Goal: Information Seeking & Learning: Understand process/instructions

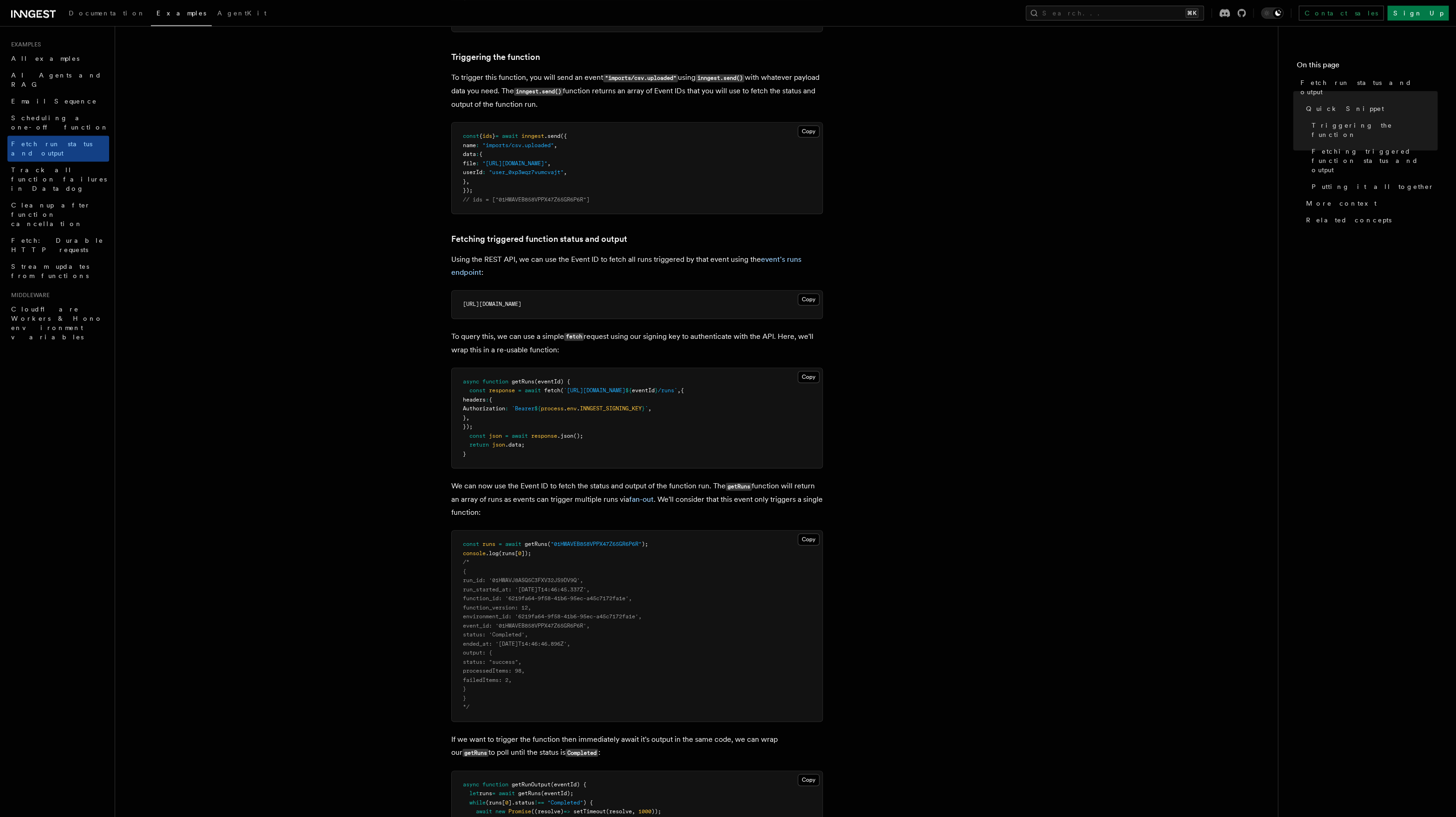
scroll to position [334, 0]
drag, startPoint x: 513, startPoint y: 438, endPoint x: 548, endPoint y: 441, distance: 35.1
click at [547, 441] on pre "async function getRuns (eventId) { const response = await fetch ( `[URL][DOMAIN…" at bounding box center [637, 418] width 371 height 100
click at [548, 441] on pre "async function getRuns (eventId) { const response = await fetch ( `[URL][DOMAIN…" at bounding box center [637, 418] width 371 height 100
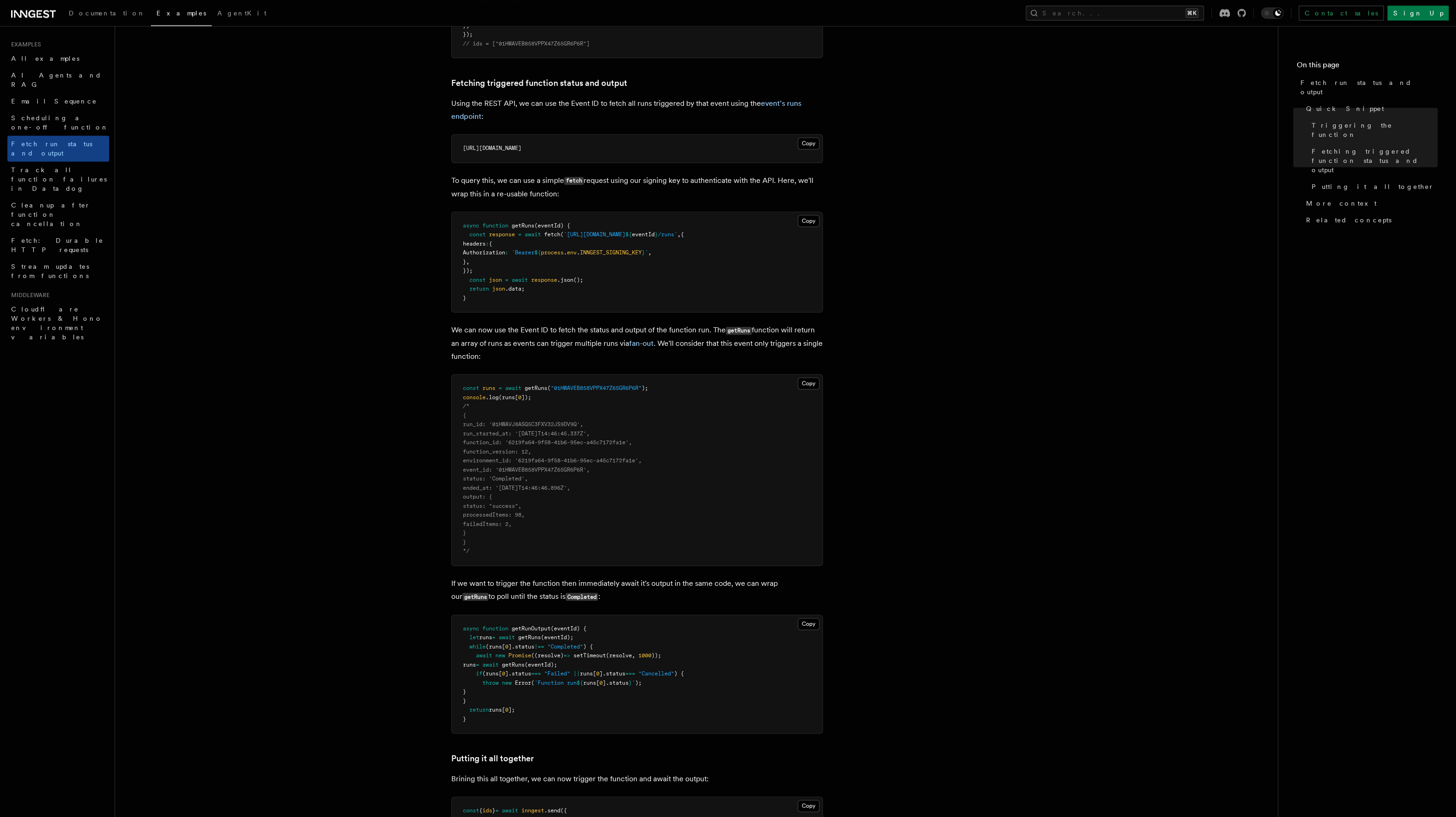
scroll to position [490, 0]
click at [484, 481] on span "status: 'Completed'," at bounding box center [495, 478] width 65 height 7
click at [487, 488] on span "ended_at: '[DATE]T14:46:46.896Z'," at bounding box center [517, 488] width 107 height 7
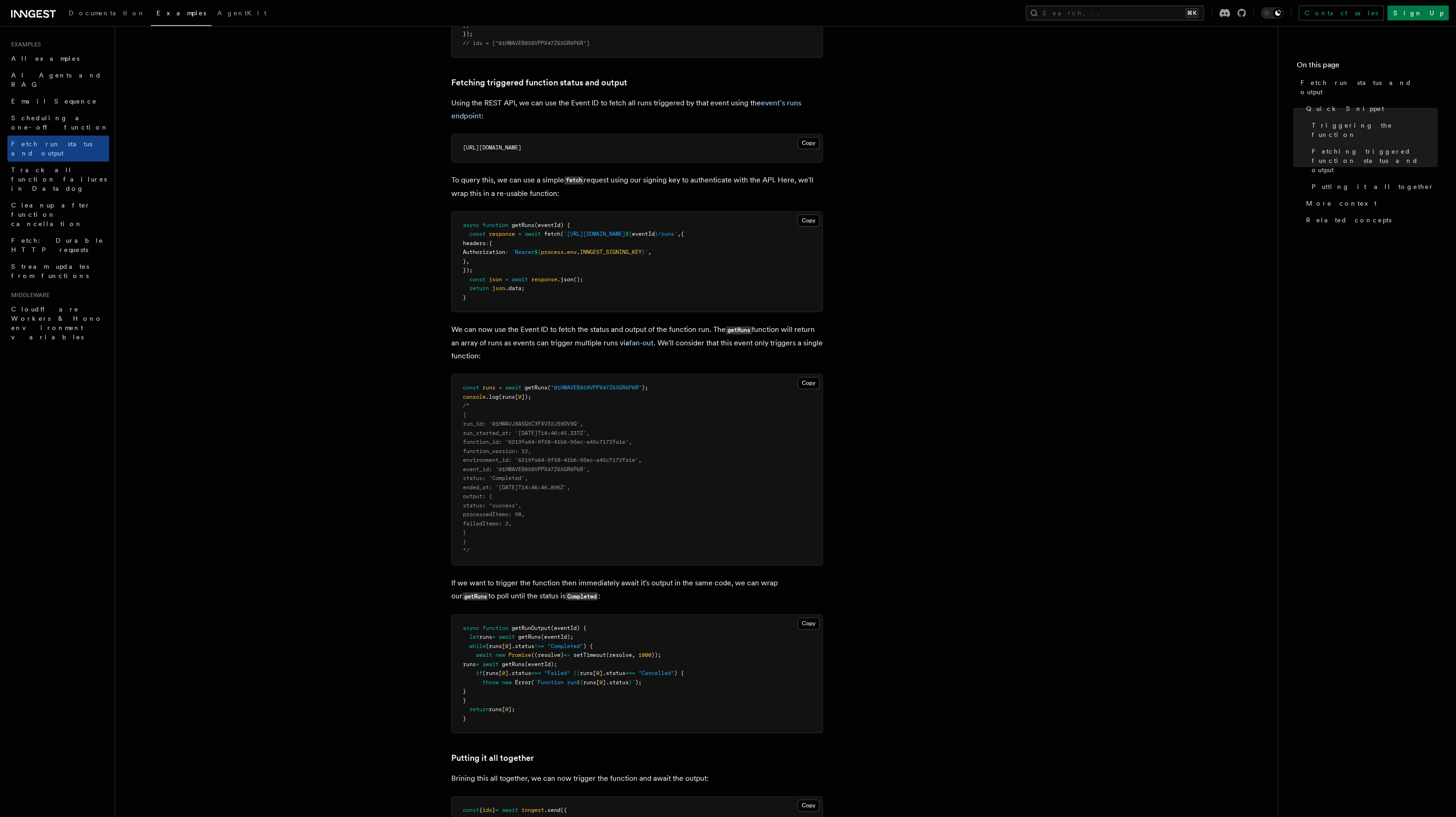
click at [486, 466] on pre "const runs = await getRuns ( "01HWAVEB858VPPX47Z65GR6P6R" ); console .log (runs…" at bounding box center [637, 470] width 371 height 191
click at [479, 454] on span "function_version: 12," at bounding box center [497, 451] width 68 height 7
click at [482, 447] on pre "const runs = await getRuns ( "01HWAVEB858VPPX47Z65GR6P6R" ); console .log (runs…" at bounding box center [637, 470] width 371 height 191
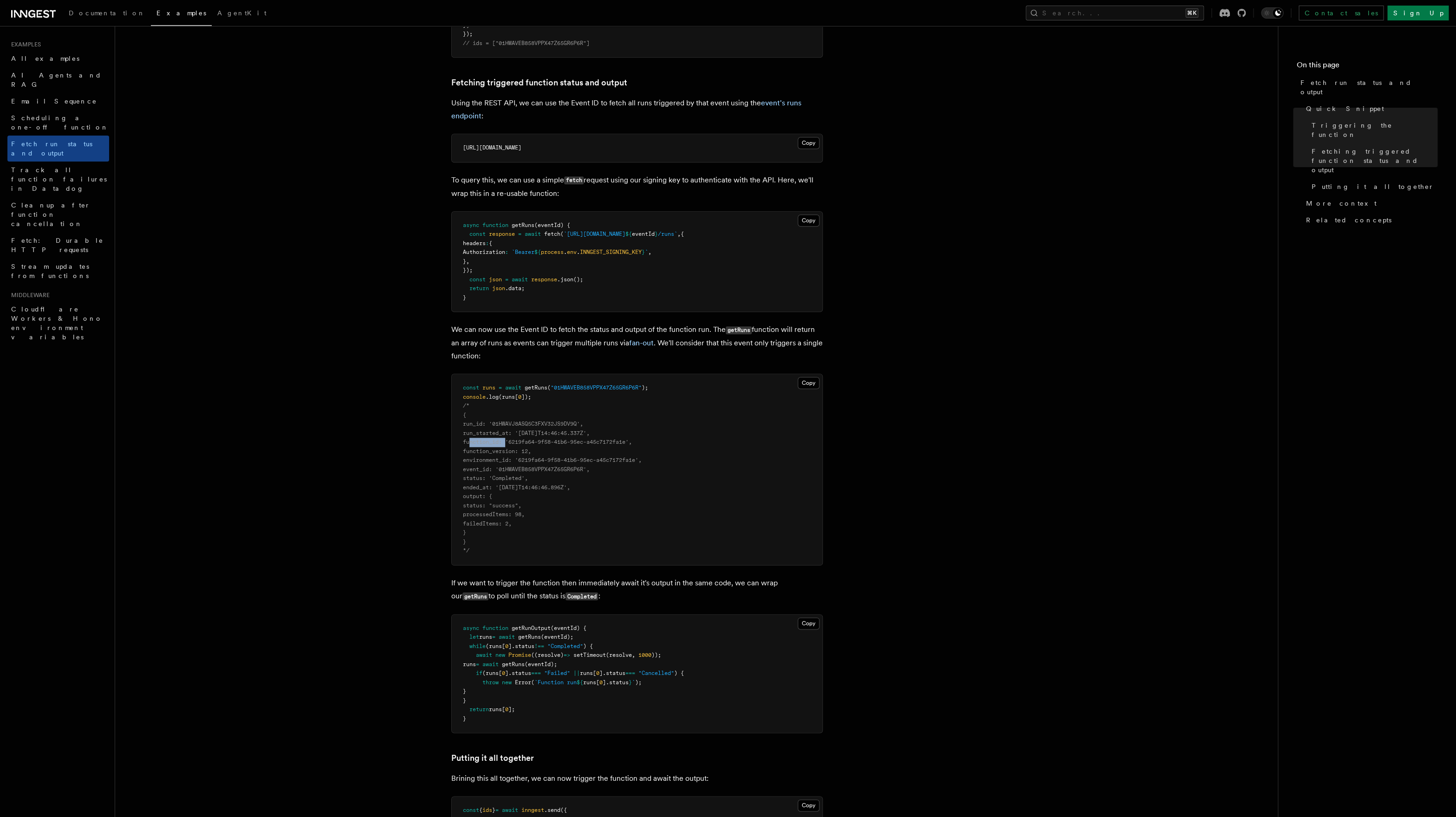
click at [482, 447] on pre "const runs = await getRuns ( "01HWAVEB858VPPX47Z65GR6P6R" ); console .log (runs…" at bounding box center [637, 470] width 371 height 191
click at [482, 436] on span "run_started_at: '[DATE]T14:46:45.337Z'," at bounding box center [526, 433] width 127 height 7
click at [480, 425] on span "run_id: '01HWAVJ8ASQ5C3FXV32JS9DV9Q'," at bounding box center [523, 424] width 120 height 7
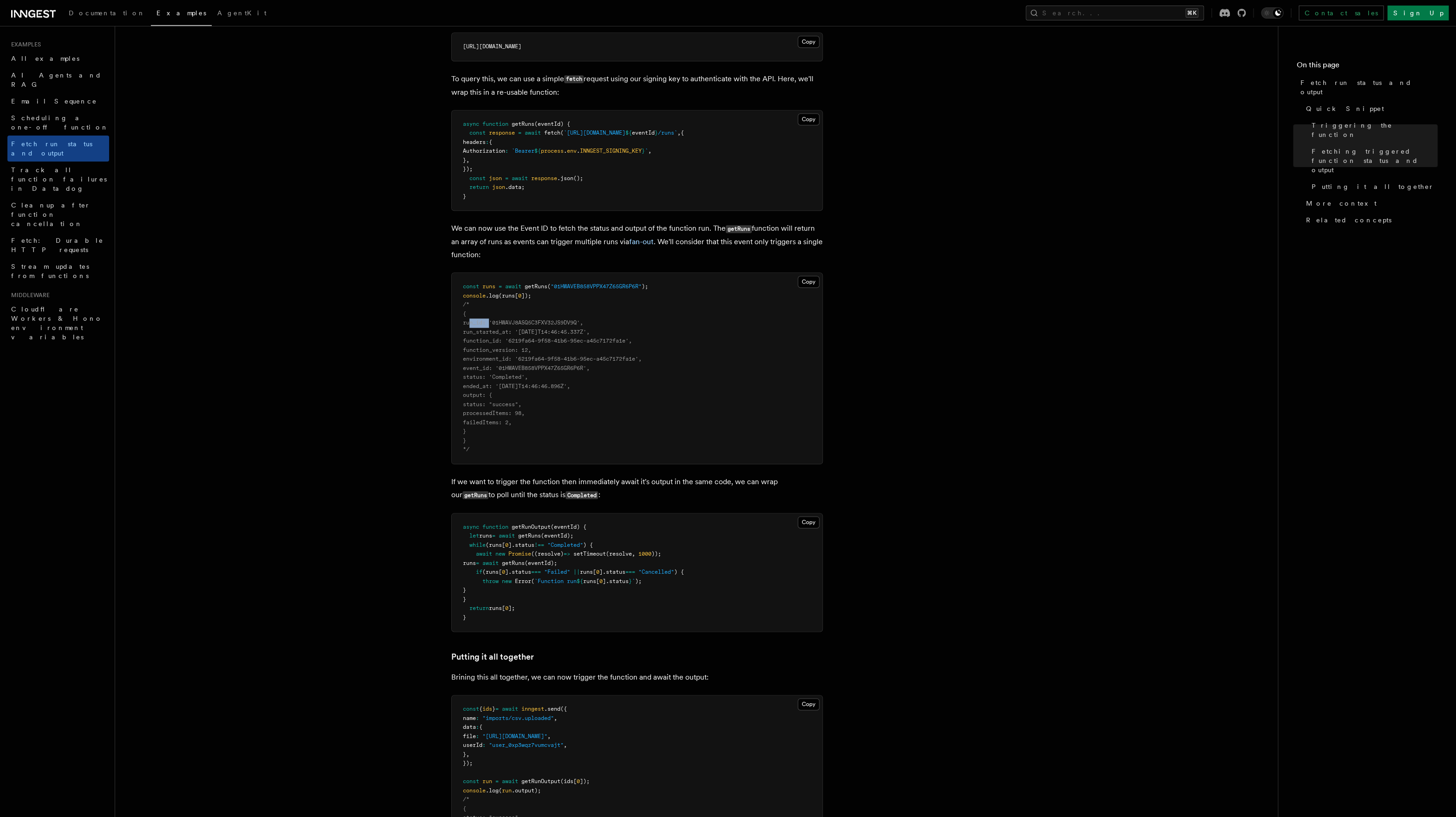
scroll to position [586, 0]
drag, startPoint x: 490, startPoint y: 303, endPoint x: 538, endPoint y: 302, distance: 48.0
click at [538, 302] on pre "const runs = await getRuns ( "01HWAVEB858VPPX47Z65GR6P6R" ); console .log (runs…" at bounding box center [637, 373] width 371 height 191
click at [181, 266] on article "Examples Fetch run status and output Inngest provides a way to fetch the status…" at bounding box center [696, 385] width 1133 height 1862
